Goal: Navigation & Orientation: Find specific page/section

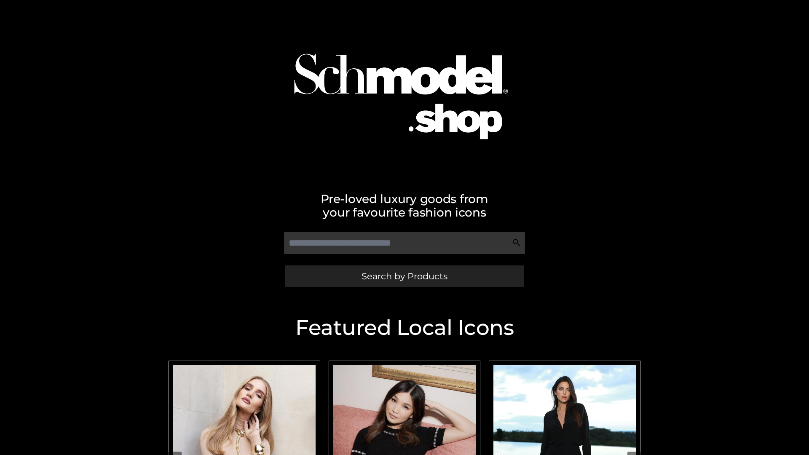
click at [404, 276] on span "Search by Products" at bounding box center [404, 276] width 86 height 9
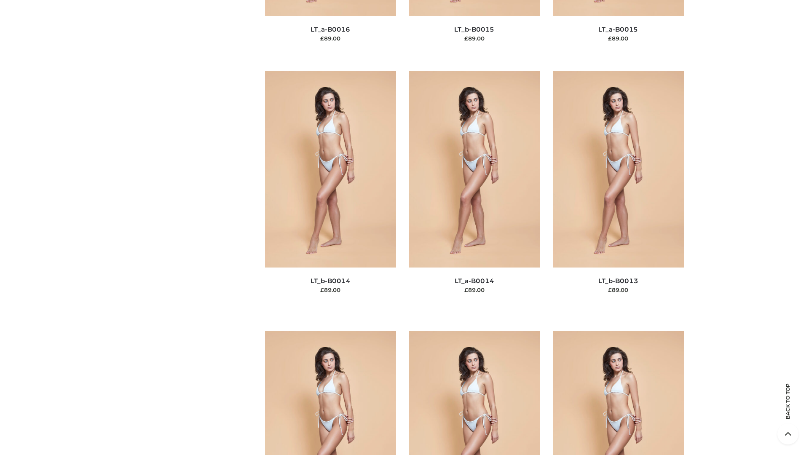
scroll to position [2995, 0]
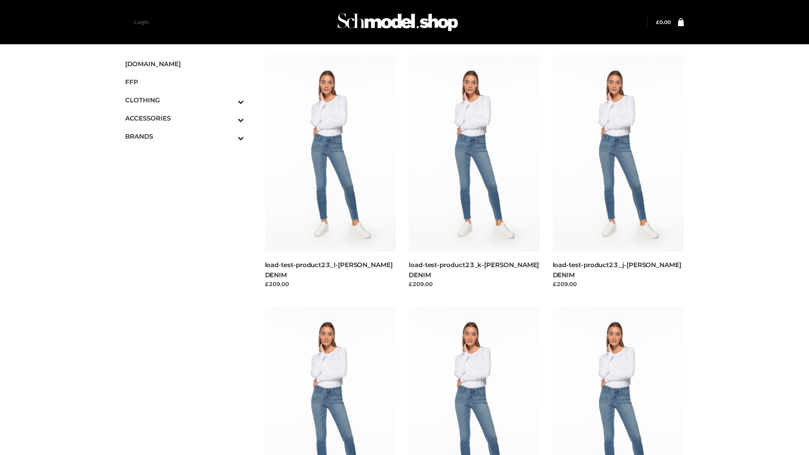
scroll to position [739, 0]
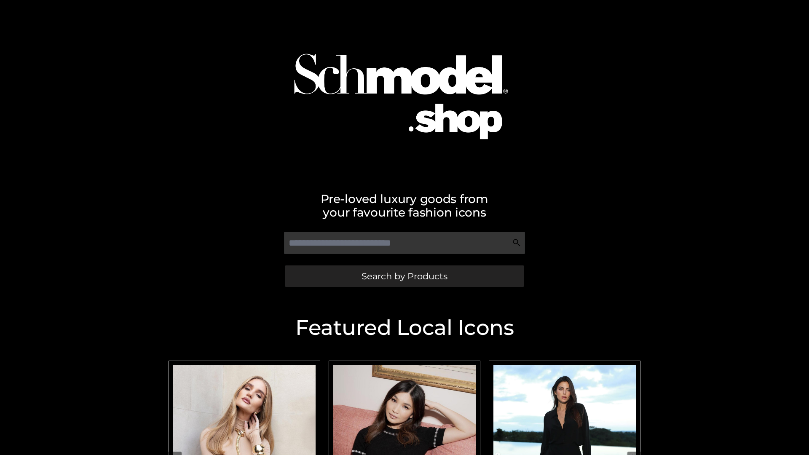
click at [404, 276] on span "Search by Products" at bounding box center [404, 276] width 86 height 9
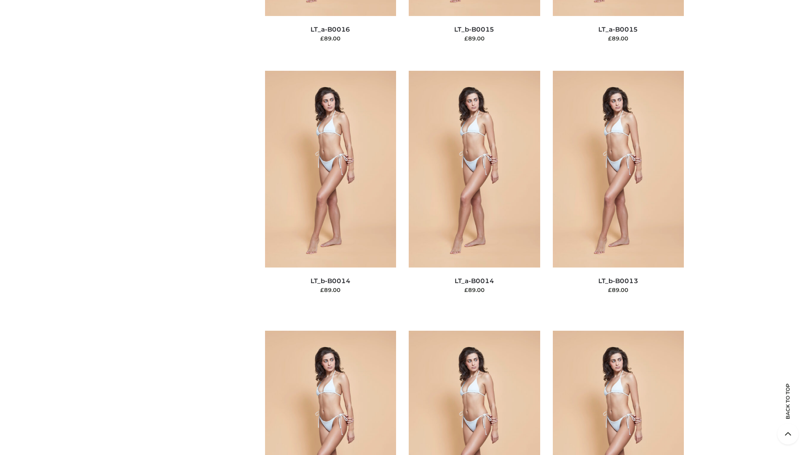
scroll to position [2995, 0]
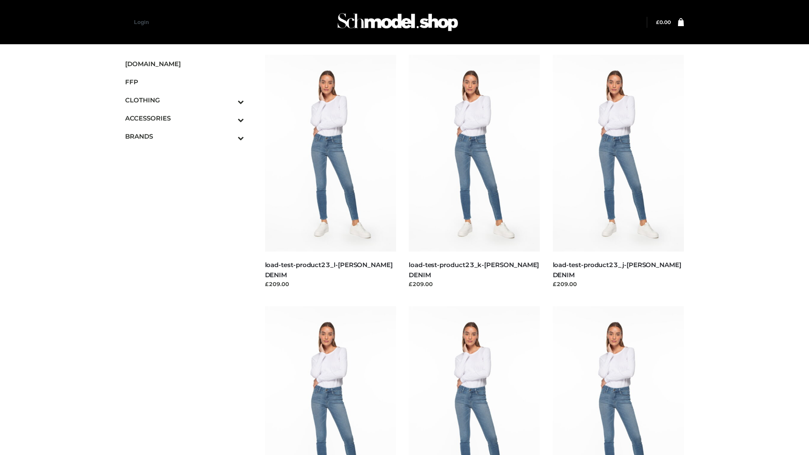
scroll to position [739, 0]
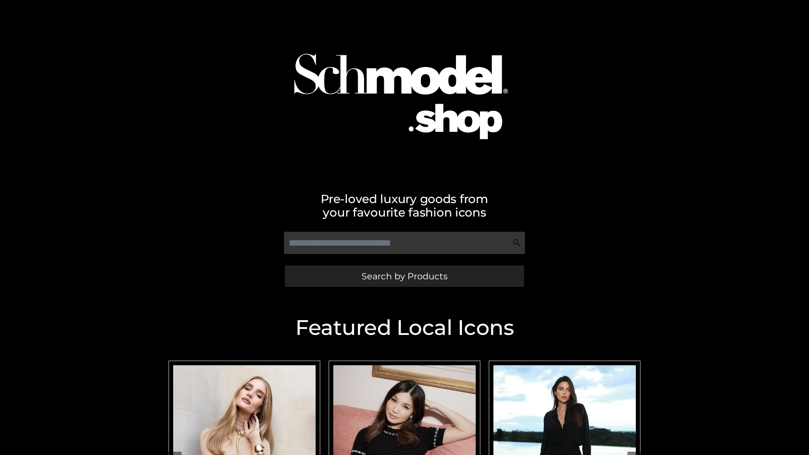
click at [404, 276] on span "Search by Products" at bounding box center [404, 276] width 86 height 9
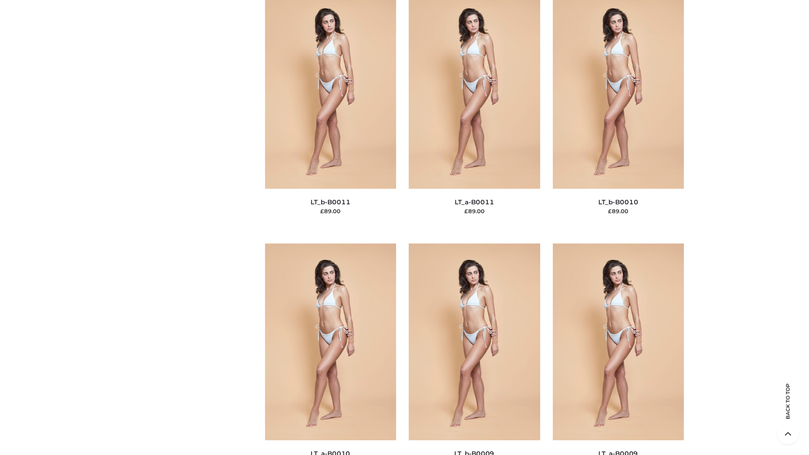
scroll to position [3782, 0]
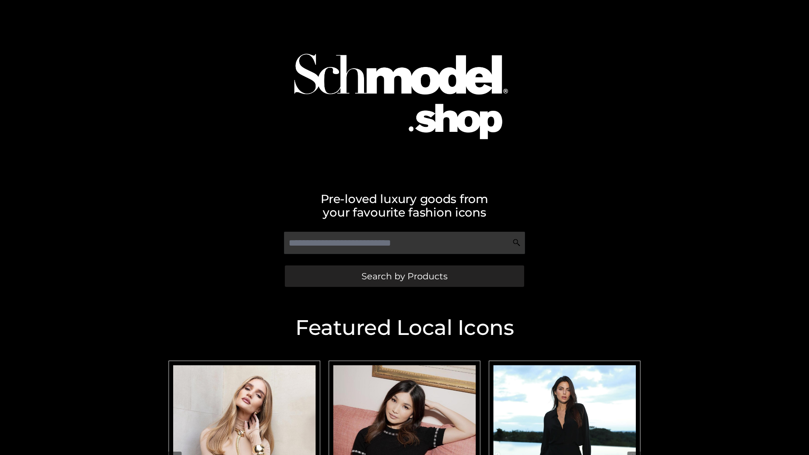
click at [404, 276] on span "Search by Products" at bounding box center [404, 276] width 86 height 9
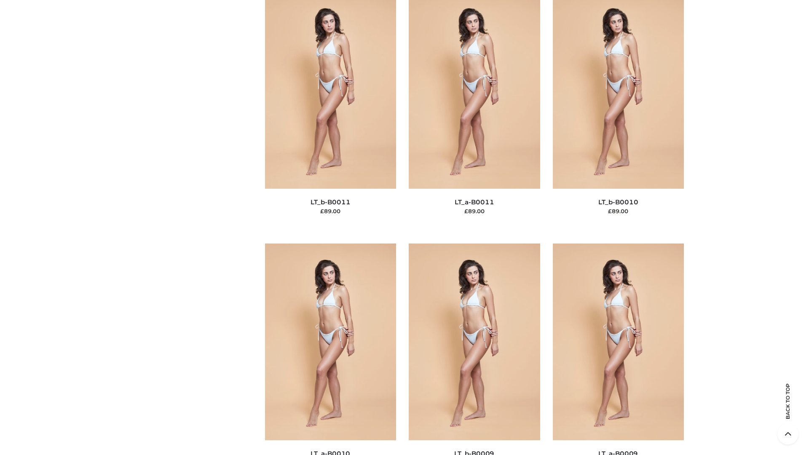
scroll to position [3782, 0]
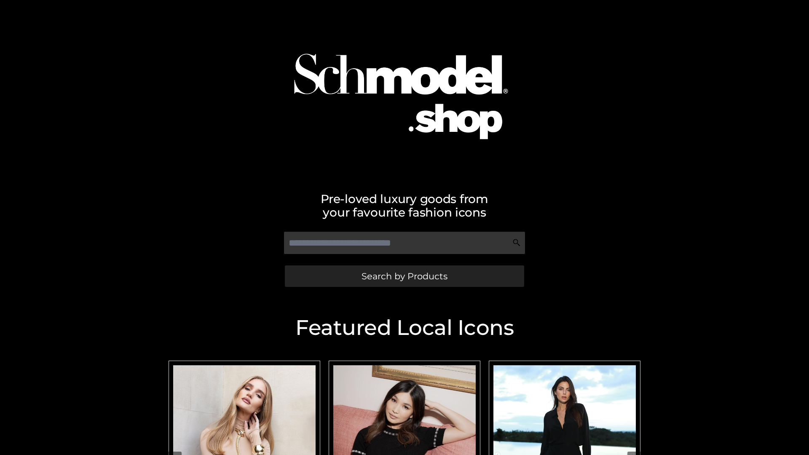
click at [404, 276] on span "Search by Products" at bounding box center [404, 276] width 86 height 9
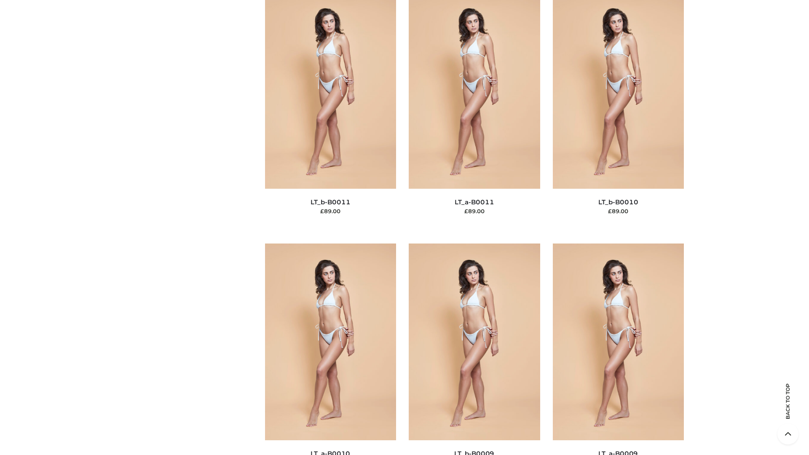
scroll to position [3782, 0]
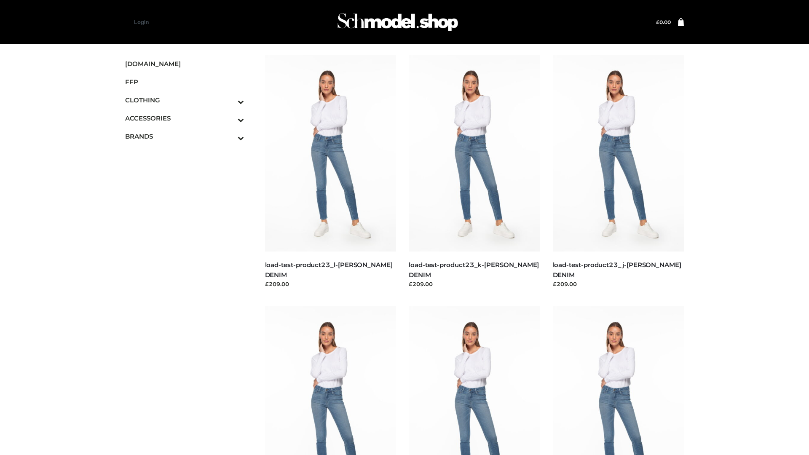
scroll to position [739, 0]
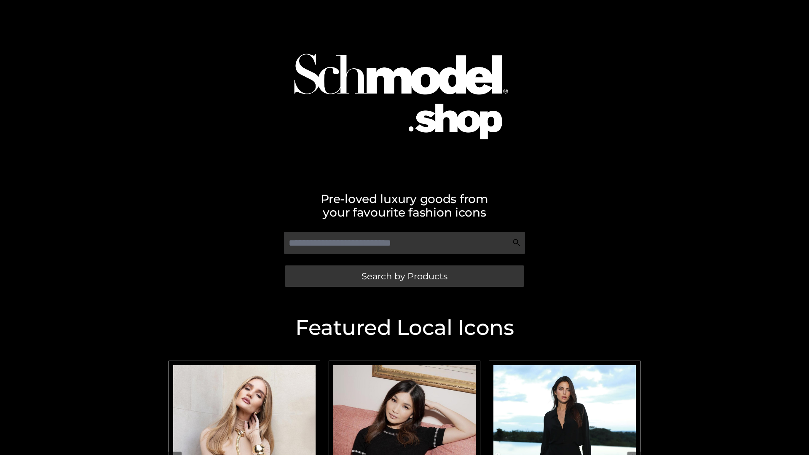
click at [404, 276] on span "Search by Products" at bounding box center [404, 276] width 86 height 9
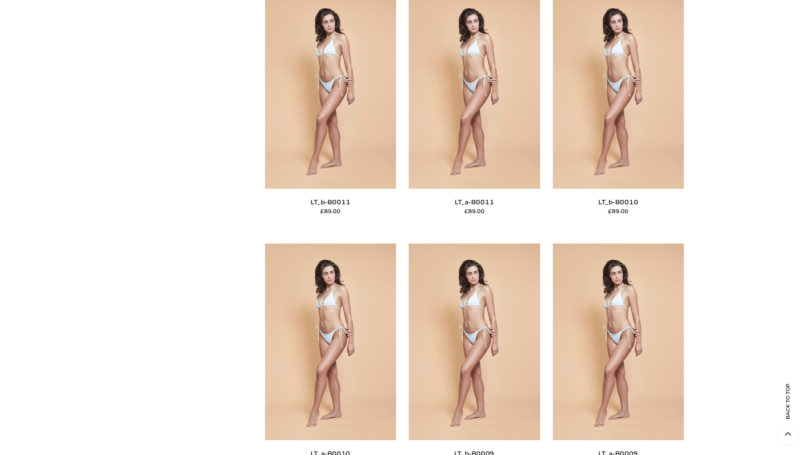
scroll to position [3782, 0]
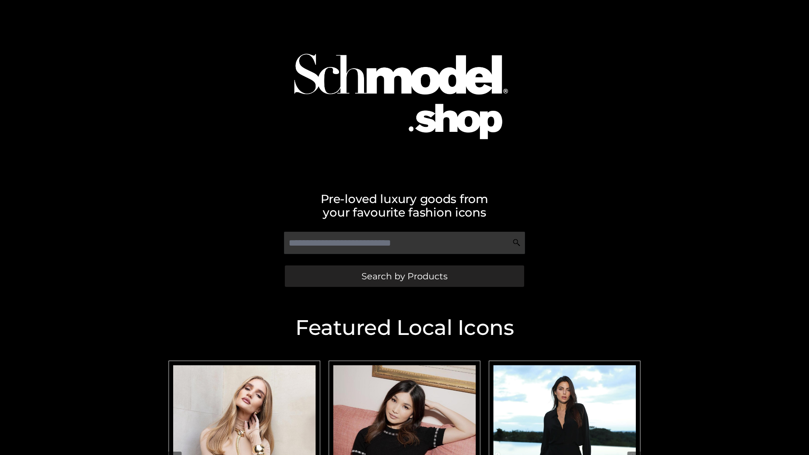
click at [404, 276] on span "Search by Products" at bounding box center [404, 276] width 86 height 9
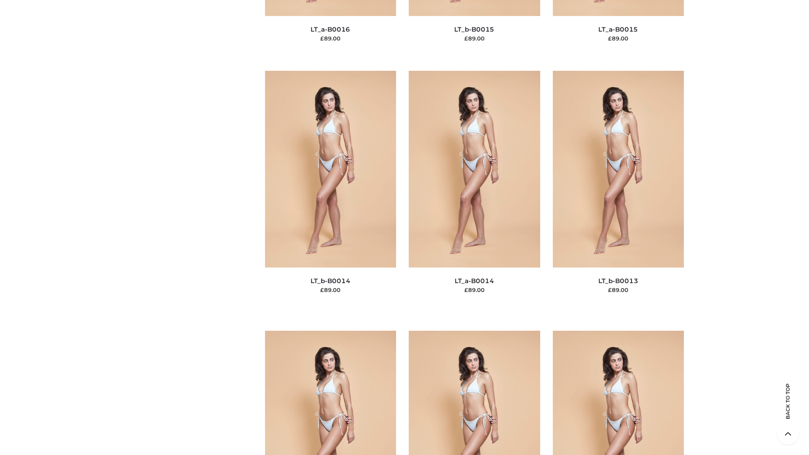
scroll to position [2995, 0]
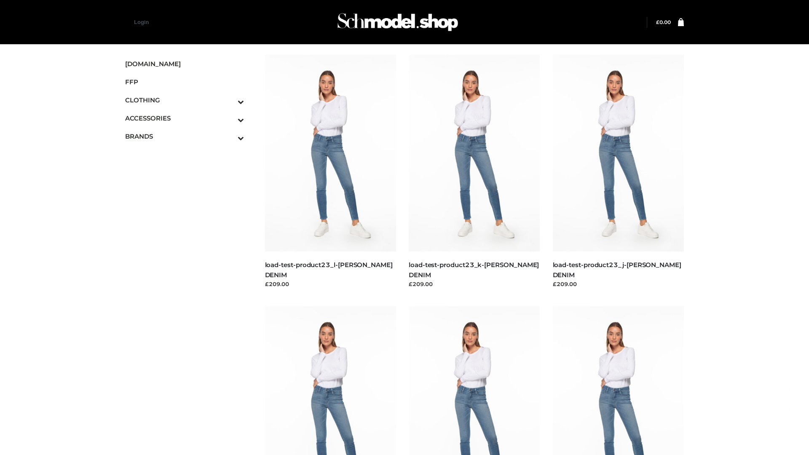
scroll to position [739, 0]
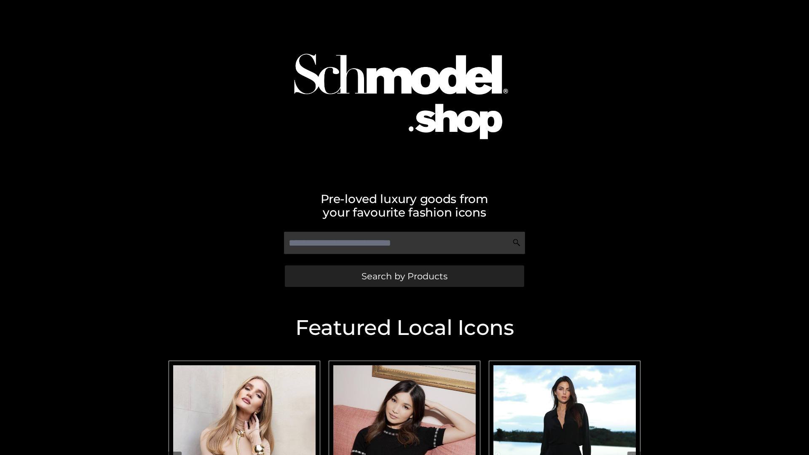
click at [404, 276] on span "Search by Products" at bounding box center [404, 276] width 86 height 9
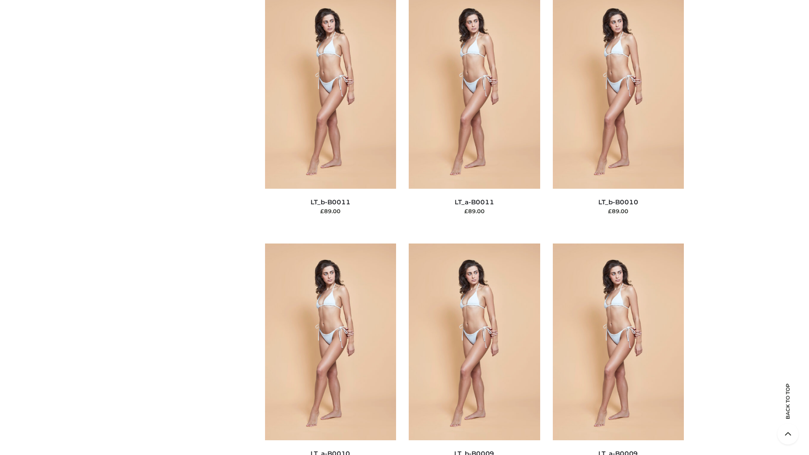
scroll to position [3782, 0]
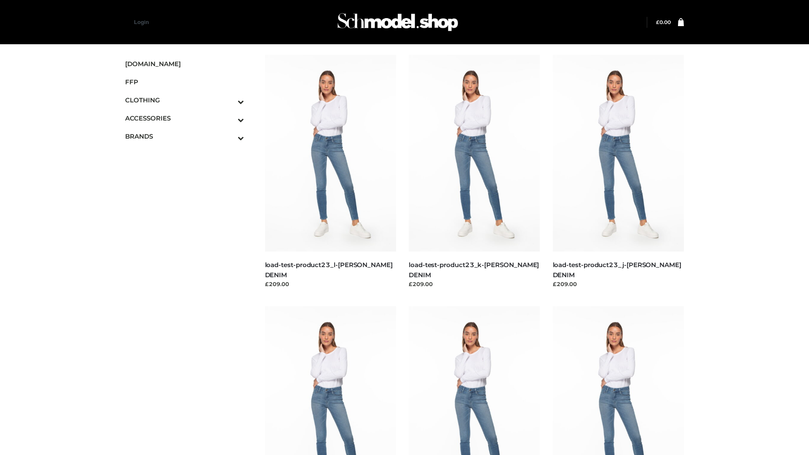
scroll to position [739, 0]
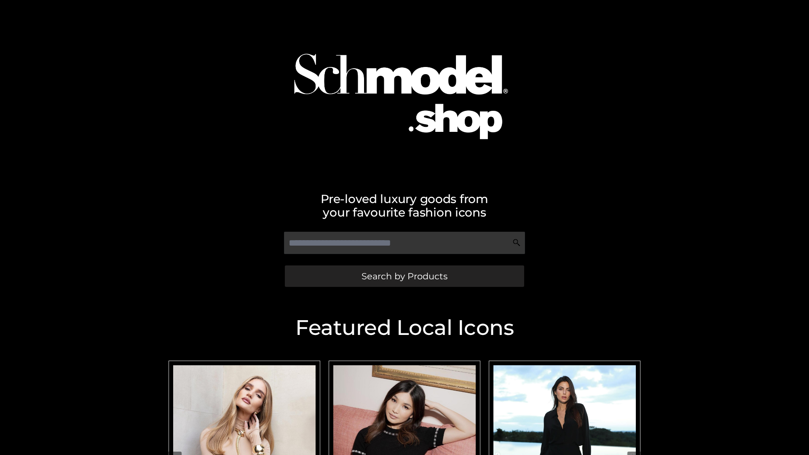
click at [404, 276] on span "Search by Products" at bounding box center [404, 276] width 86 height 9
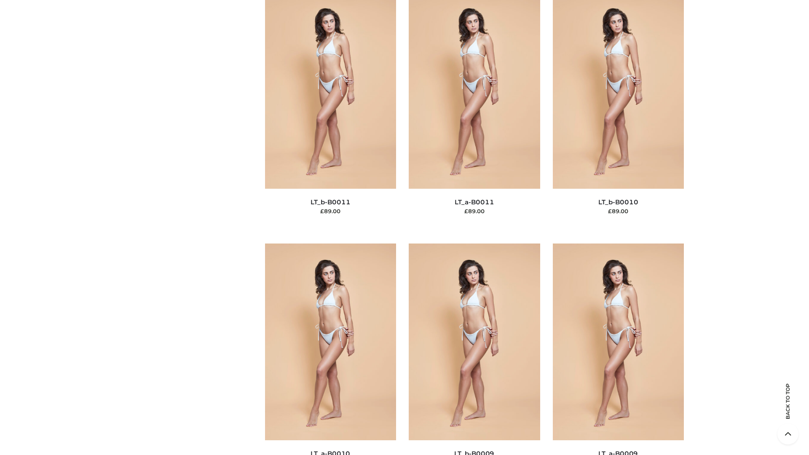
scroll to position [3782, 0]
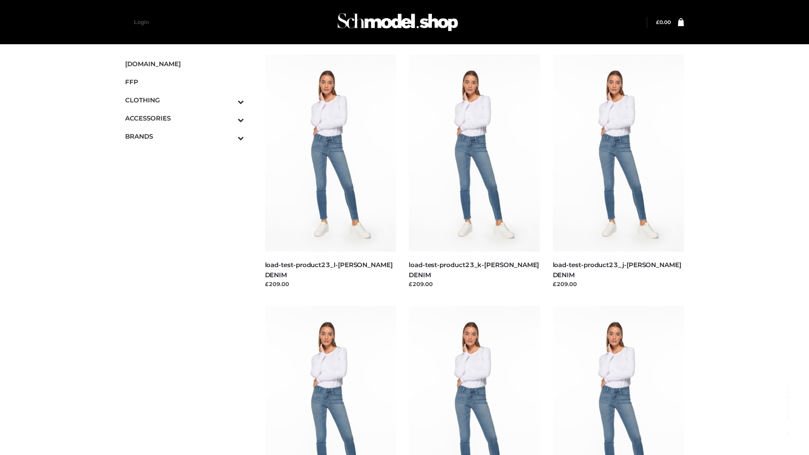
scroll to position [739, 0]
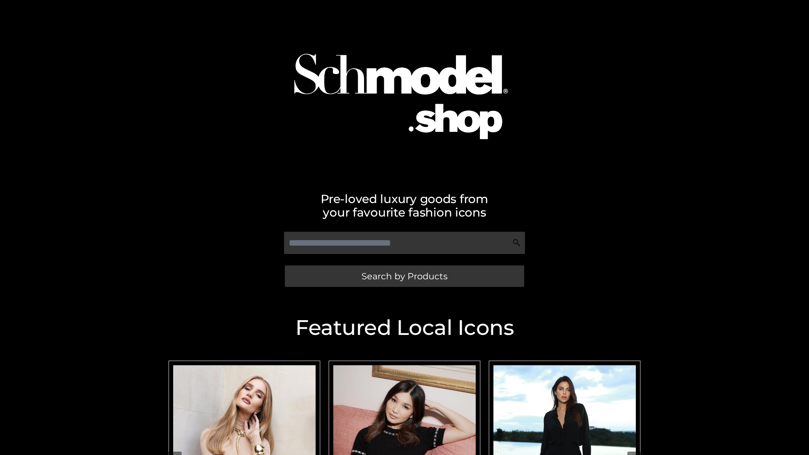
click at [404, 276] on span "Search by Products" at bounding box center [404, 276] width 86 height 9
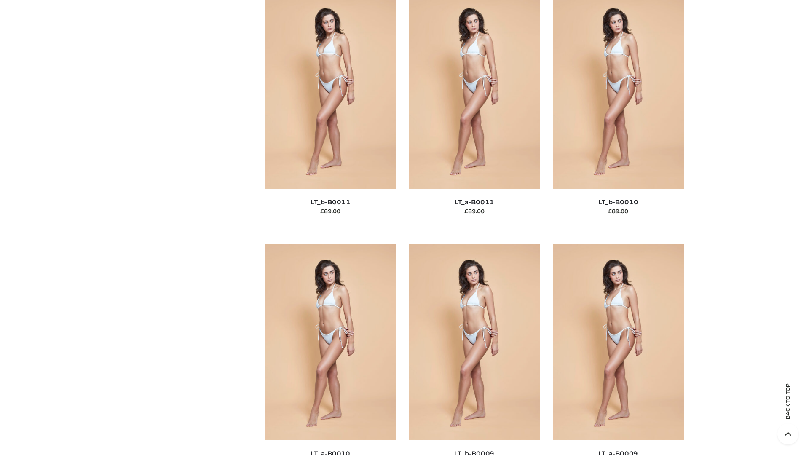
scroll to position [3782, 0]
